Goal: Task Accomplishment & Management: Manage account settings

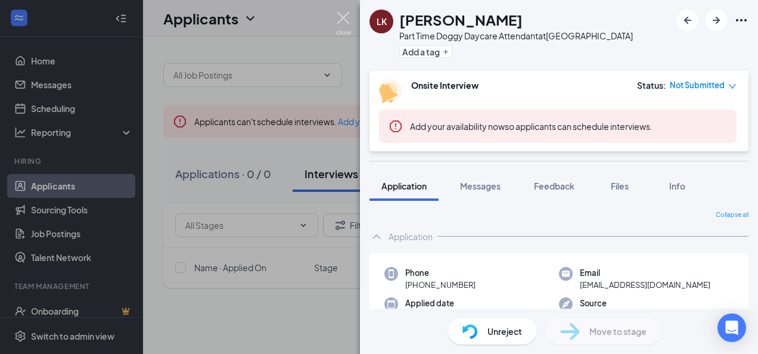
click at [339, 20] on img at bounding box center [343, 23] width 15 height 23
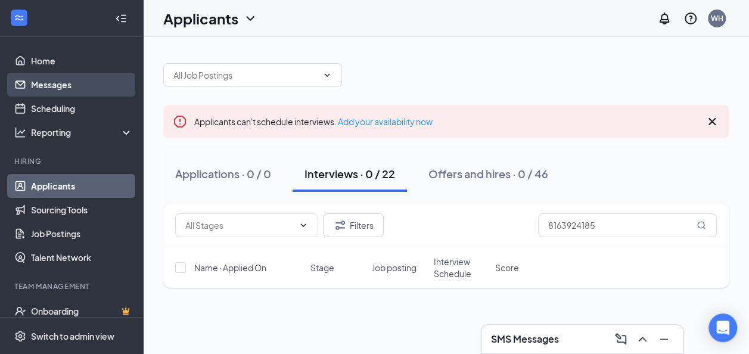
click at [68, 95] on link "Messages" at bounding box center [82, 85] width 102 height 24
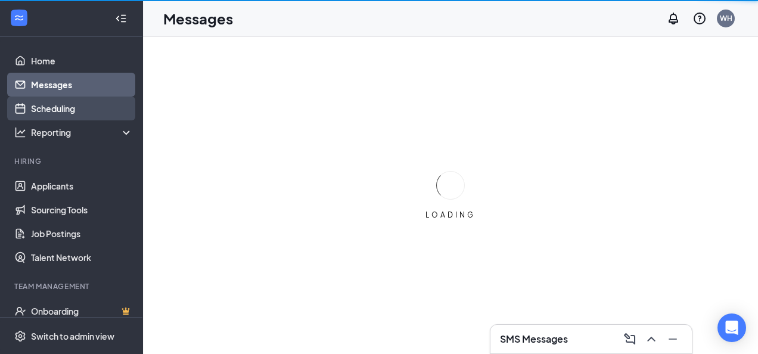
click at [68, 100] on link "Scheduling" at bounding box center [82, 109] width 102 height 24
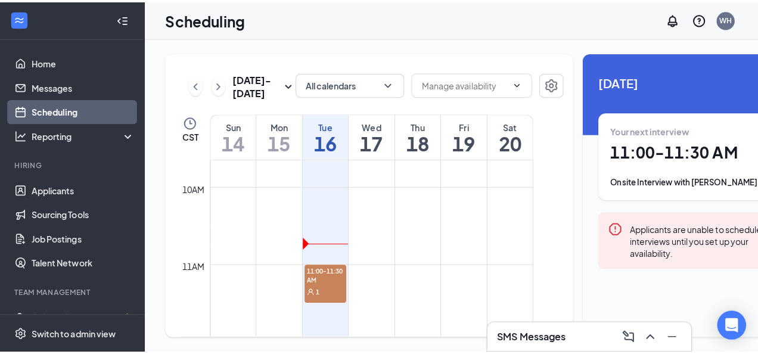
scroll to position [765, 0]
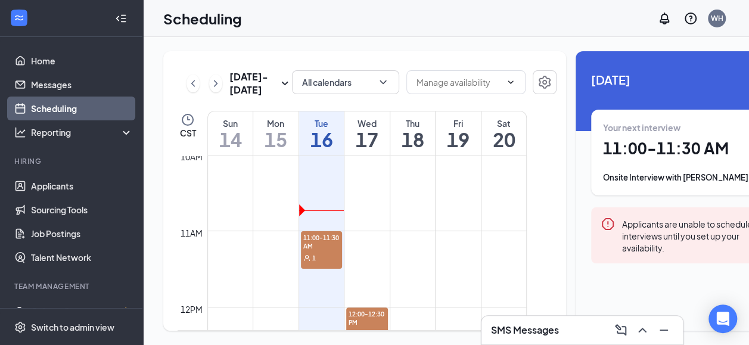
click at [321, 252] on span "11:00-11:30 AM" at bounding box center [322, 241] width 42 height 20
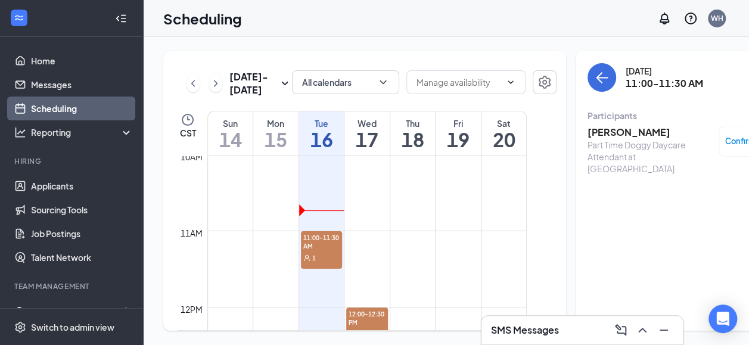
click at [588, 134] on h3 "[PERSON_NAME]" at bounding box center [650, 132] width 125 height 13
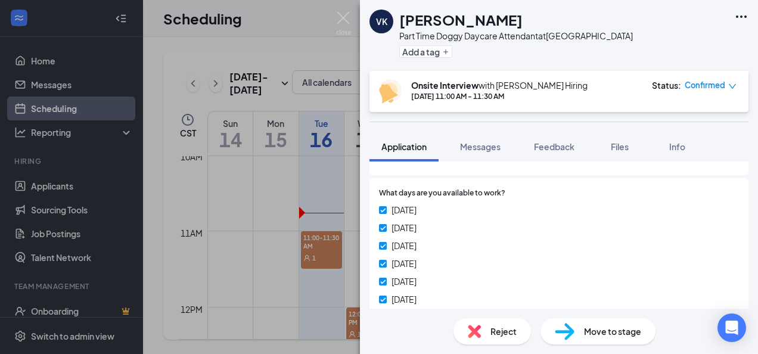
scroll to position [596, 0]
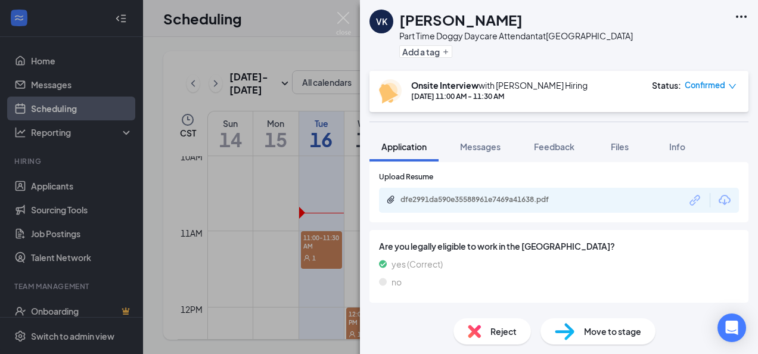
click at [414, 201] on div "dfe2991da590e35588961e7469a41638.pdf" at bounding box center [484, 200] width 167 height 10
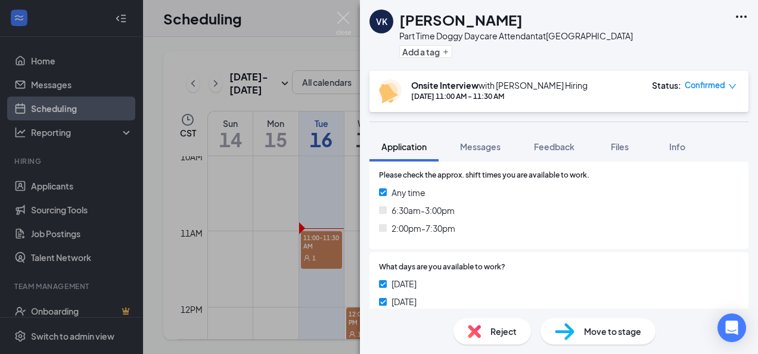
scroll to position [325, 0]
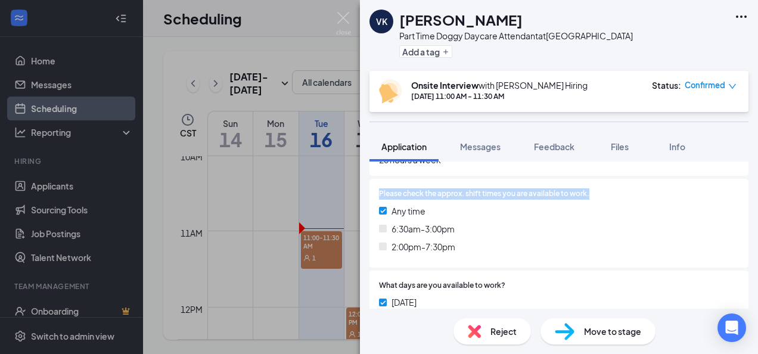
drag, startPoint x: 379, startPoint y: 190, endPoint x: 603, endPoint y: 185, distance: 224.2
click at [603, 185] on div "Please check the approx. shift times you are available to work. Any time 6:30am…" at bounding box center [559, 223] width 379 height 89
